Goal: Transaction & Acquisition: Purchase product/service

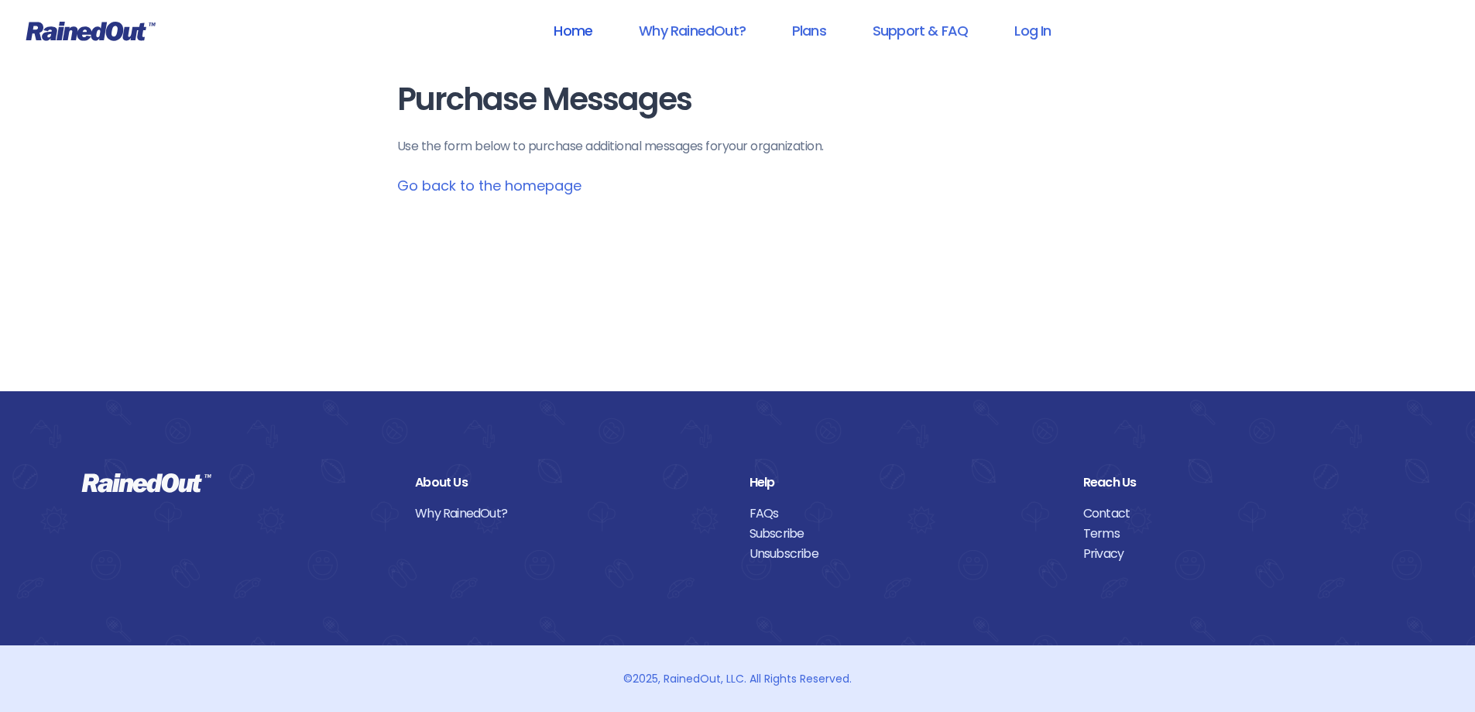
click at [565, 29] on link "Home" at bounding box center [573, 30] width 79 height 35
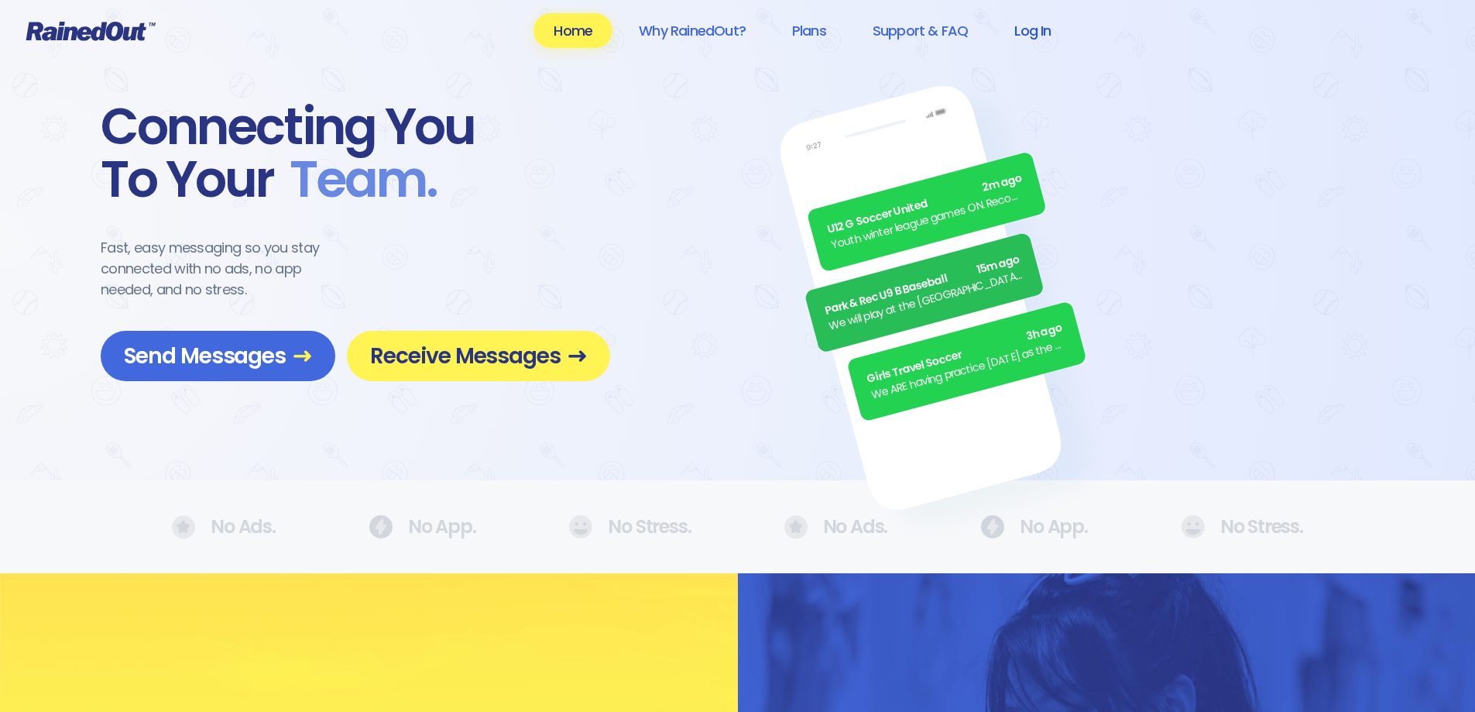
click at [1039, 33] on link "Log In" at bounding box center [1032, 30] width 77 height 35
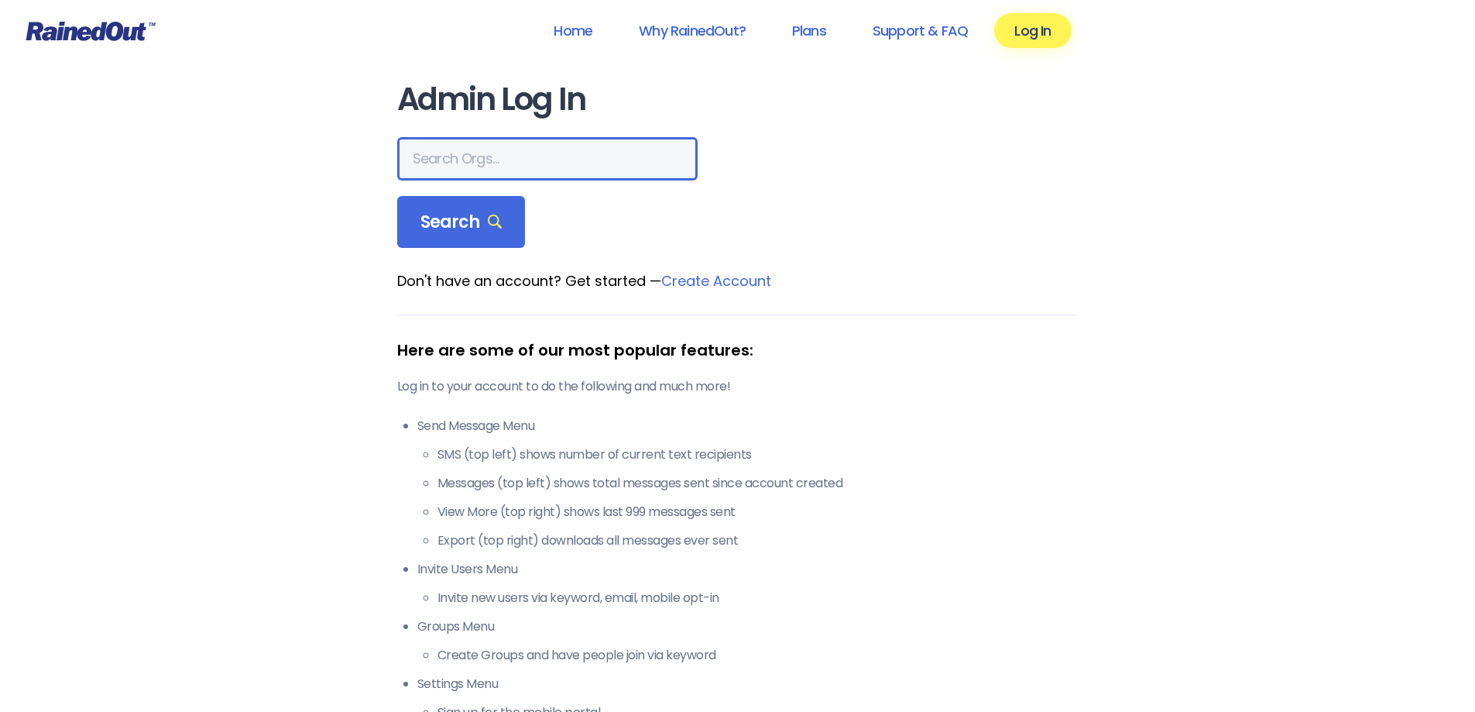
click at [524, 153] on input "text" at bounding box center [547, 158] width 300 height 43
type input "[US_STATE] Stargazing"
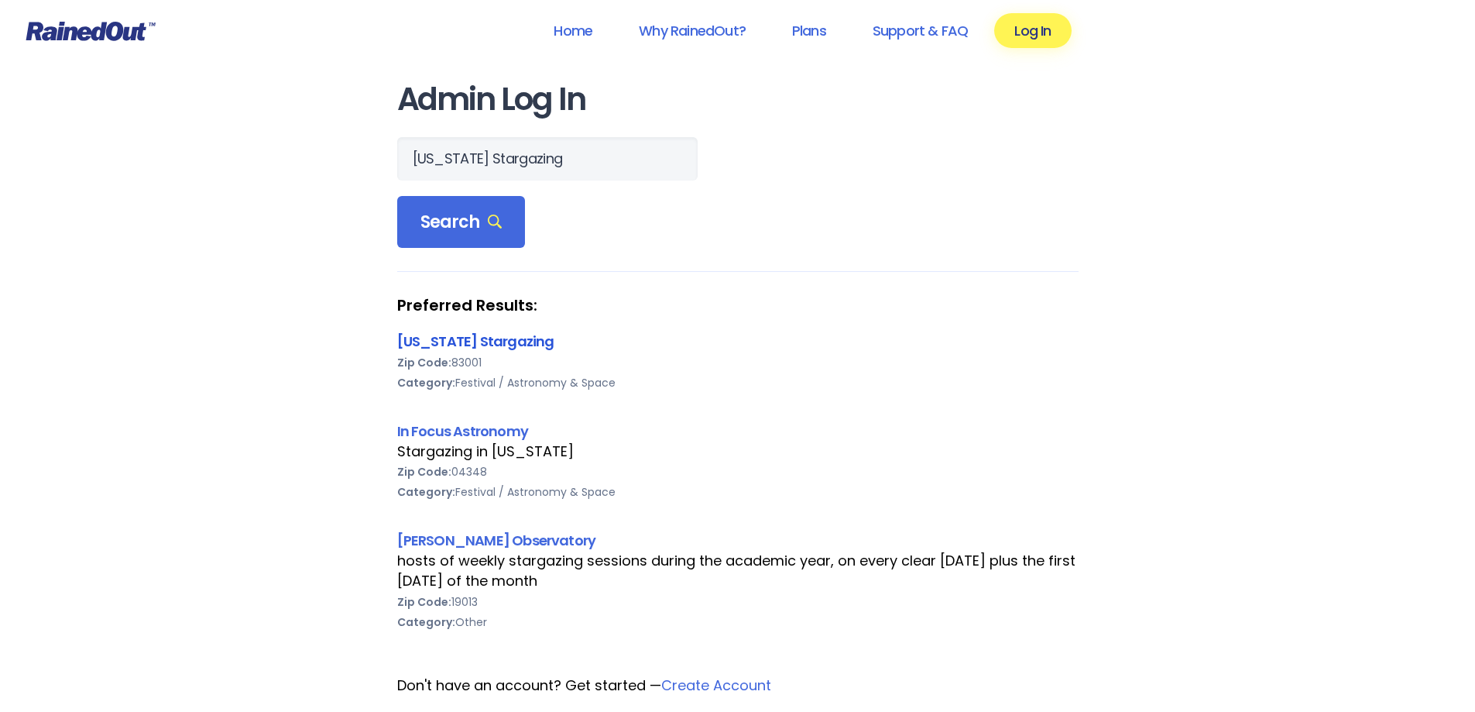
click at [495, 339] on link "[US_STATE] Stargazing" at bounding box center [475, 340] width 157 height 19
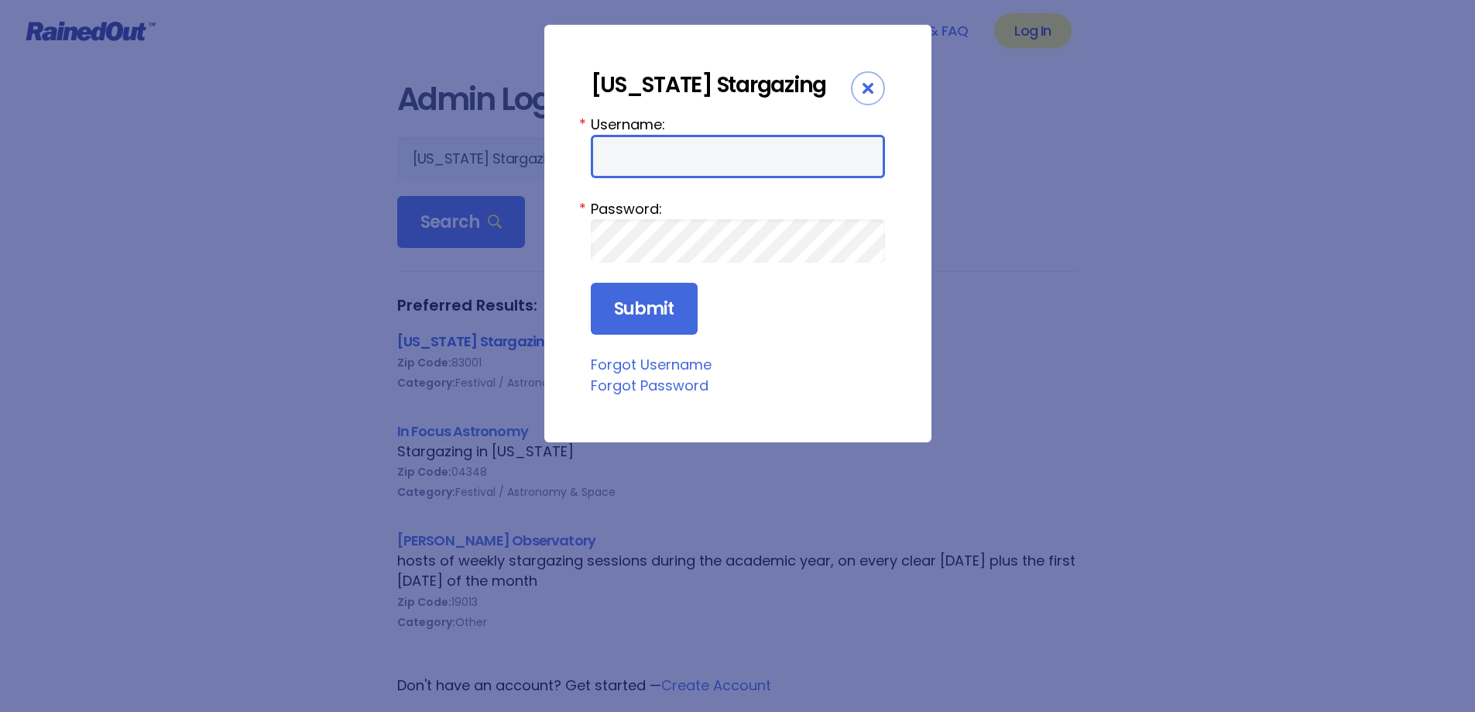
type input "WYSG"
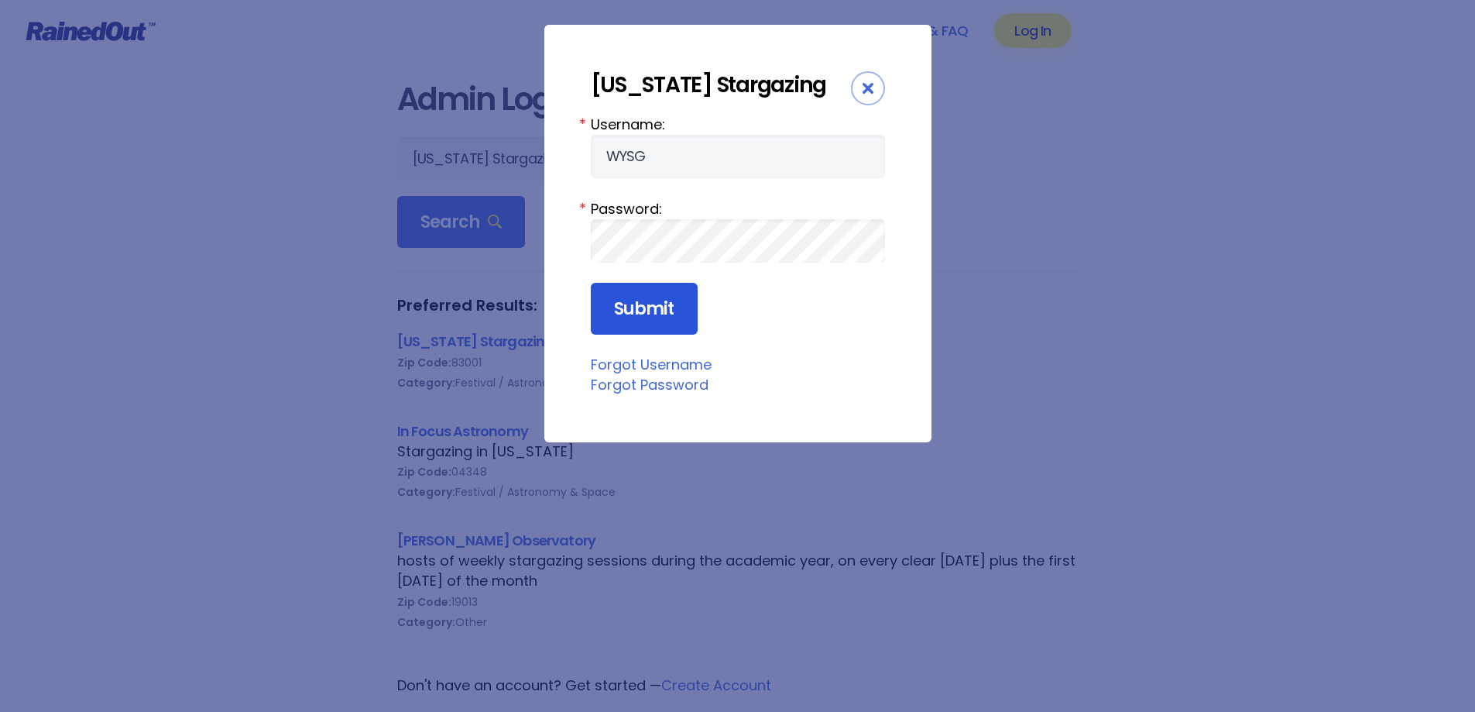
click at [656, 319] on input "Submit" at bounding box center [644, 309] width 107 height 53
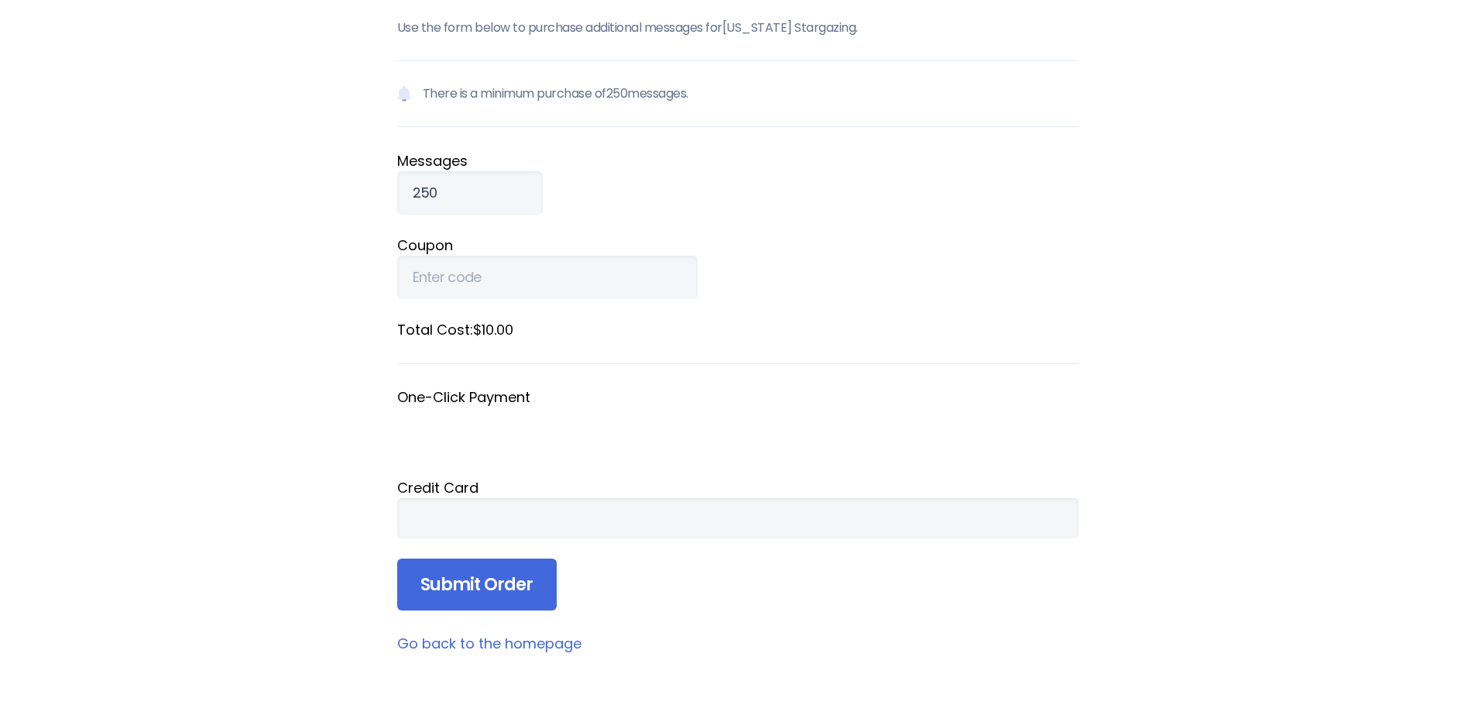
scroll to position [155, 0]
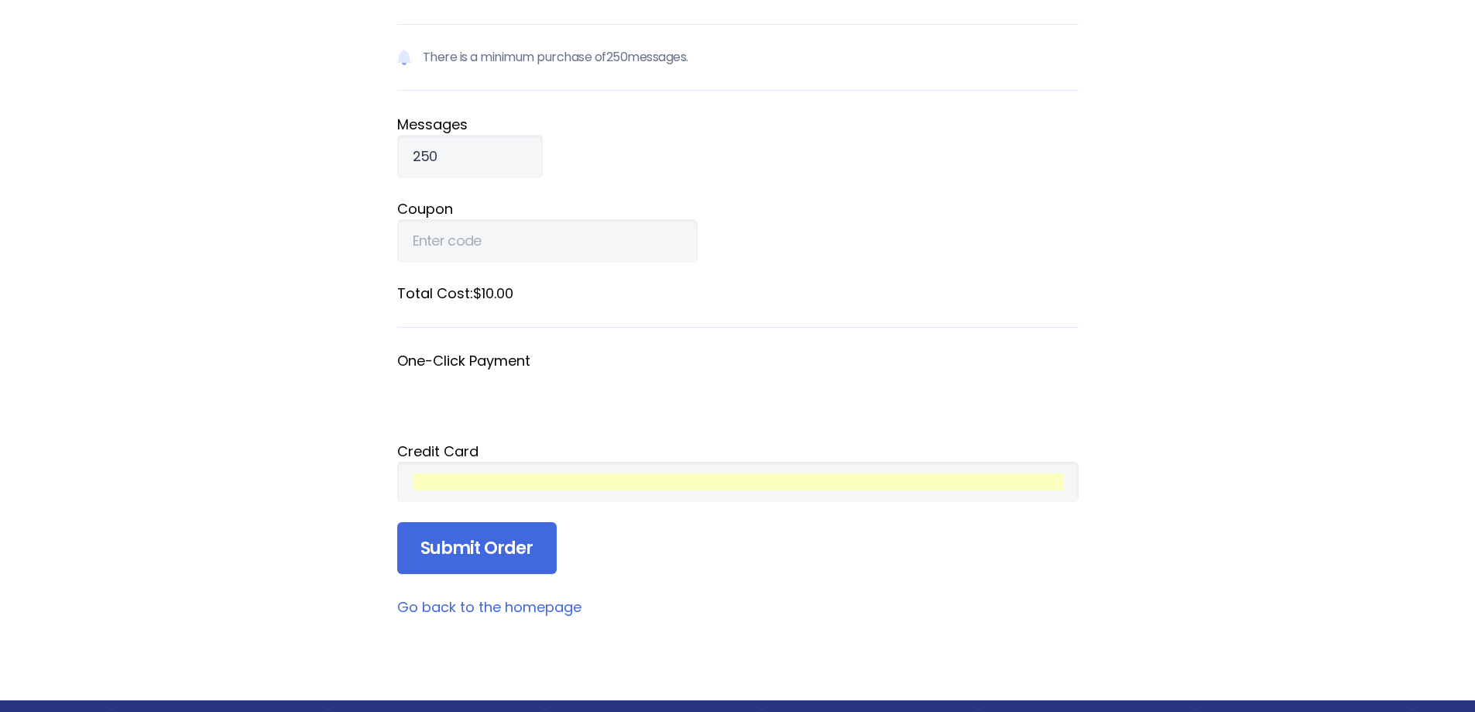
click at [479, 540] on input "Submit Order" at bounding box center [477, 548] width 160 height 53
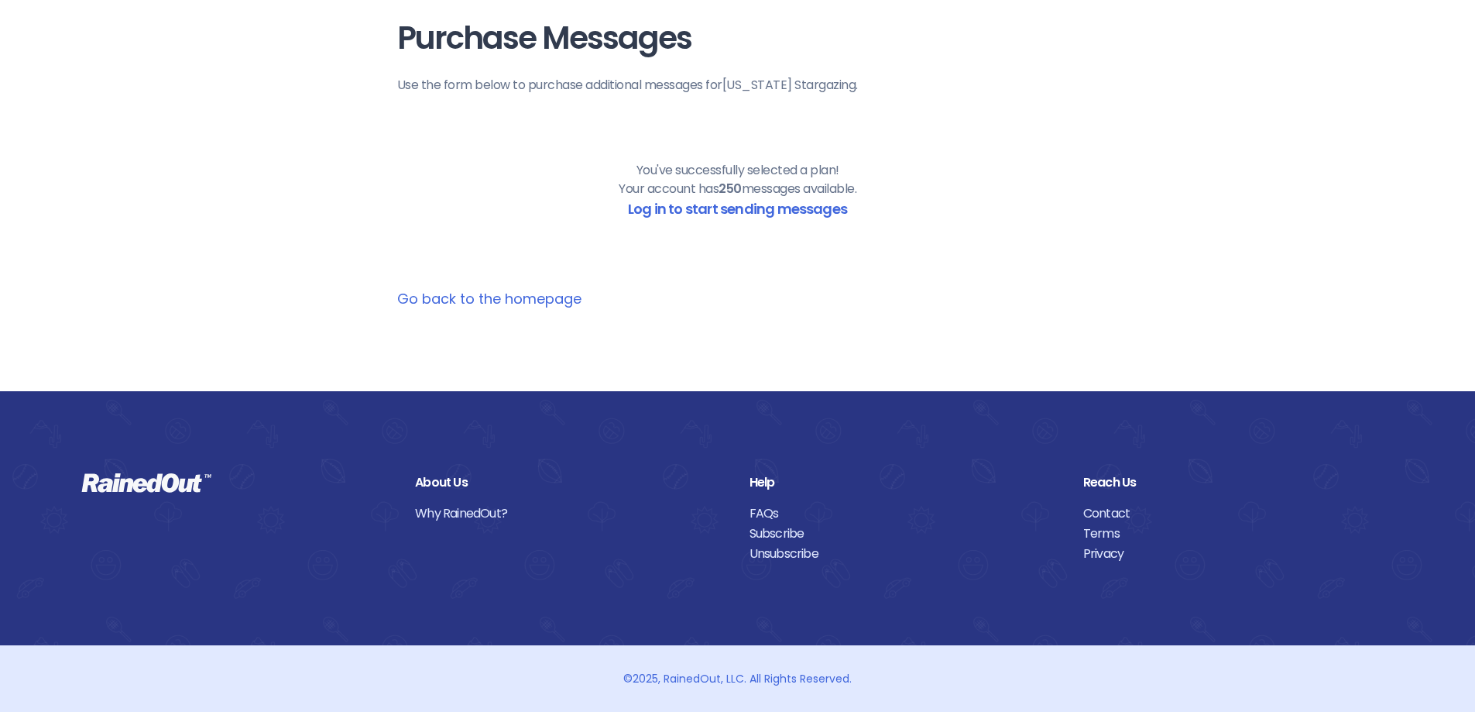
scroll to position [61, 0]
click at [792, 208] on link "Log in to start sending messages" at bounding box center [737, 208] width 219 height 19
